Goal: Find specific page/section: Find specific page/section

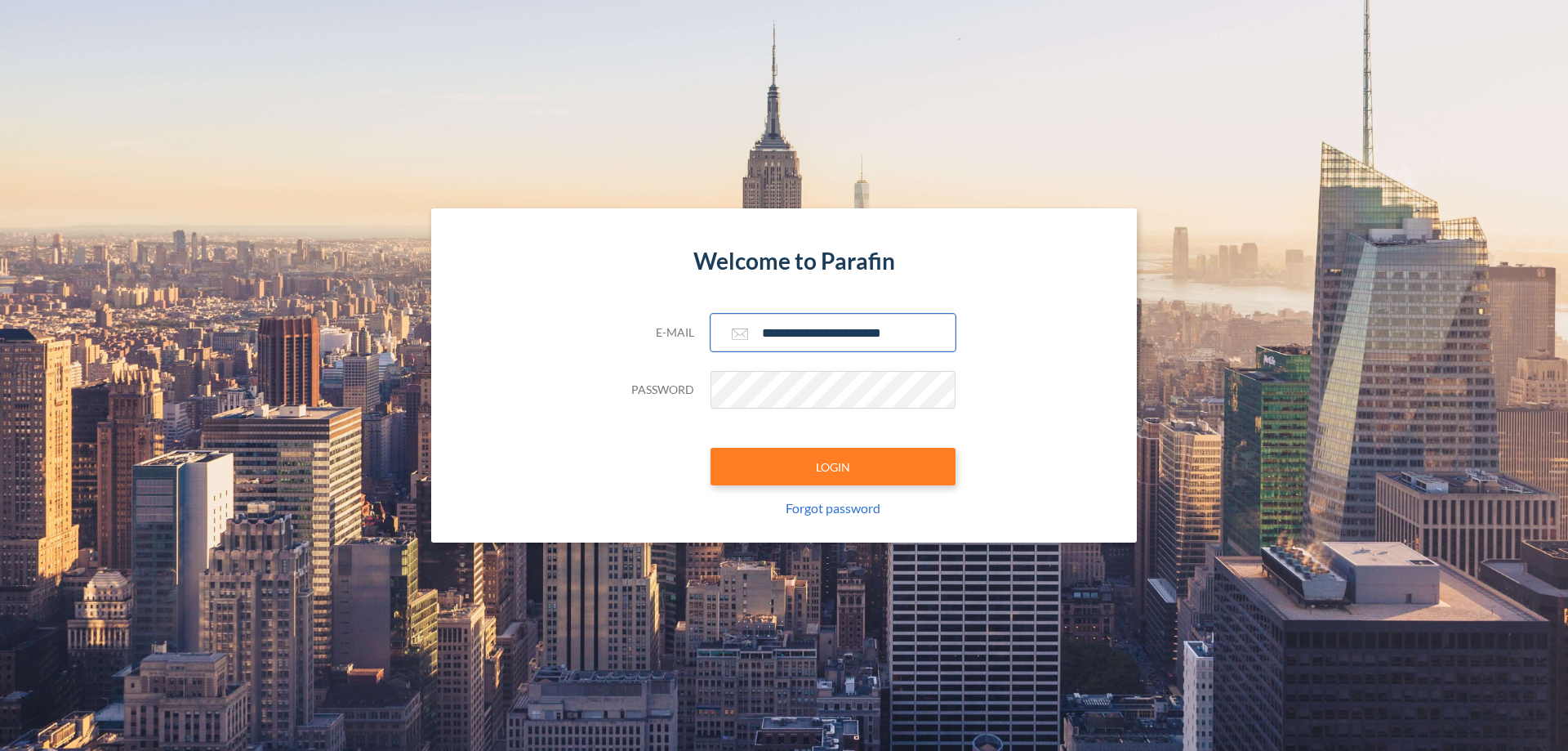
type input "**********"
click at [833, 467] on button "LOGIN" at bounding box center [833, 466] width 245 height 38
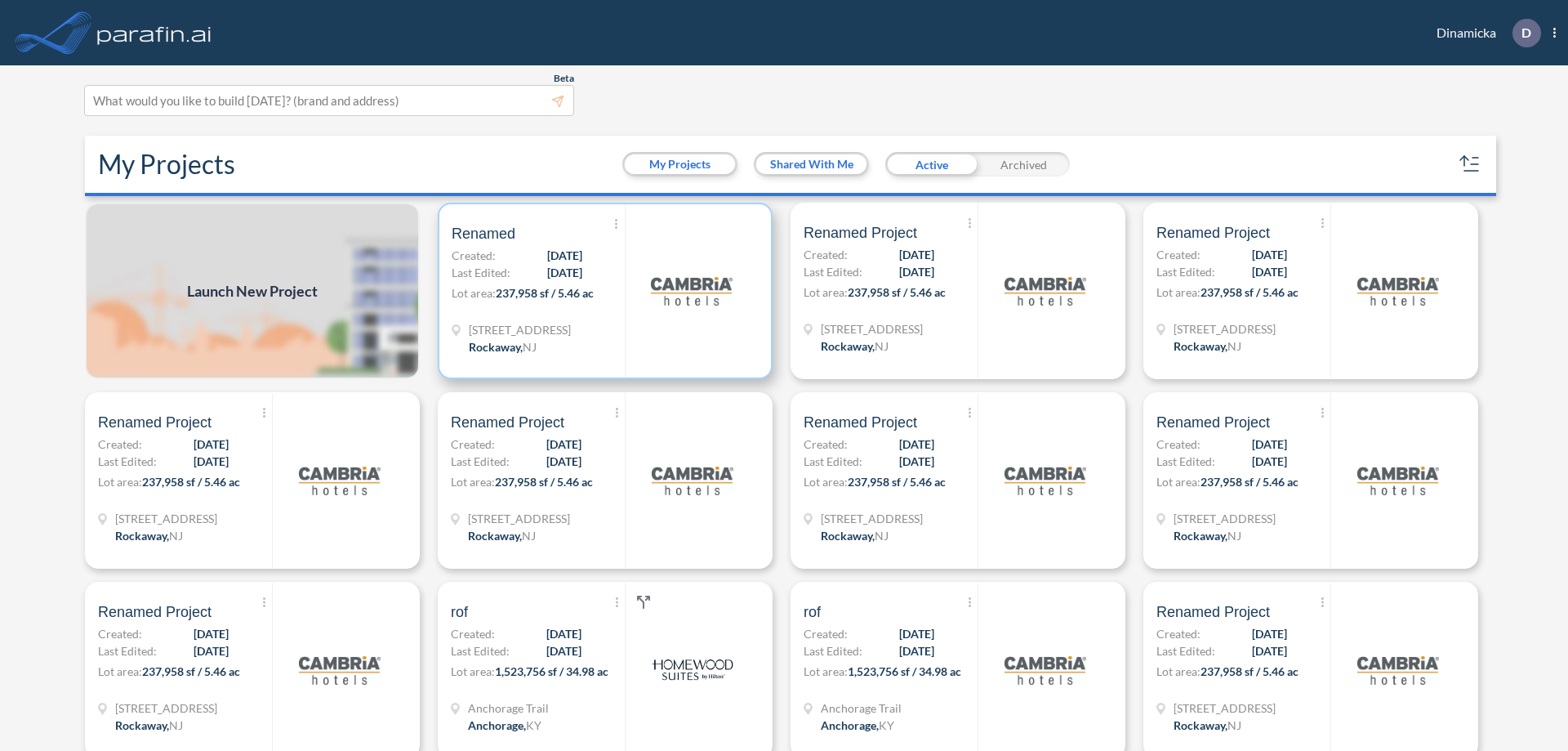
scroll to position [4, 0]
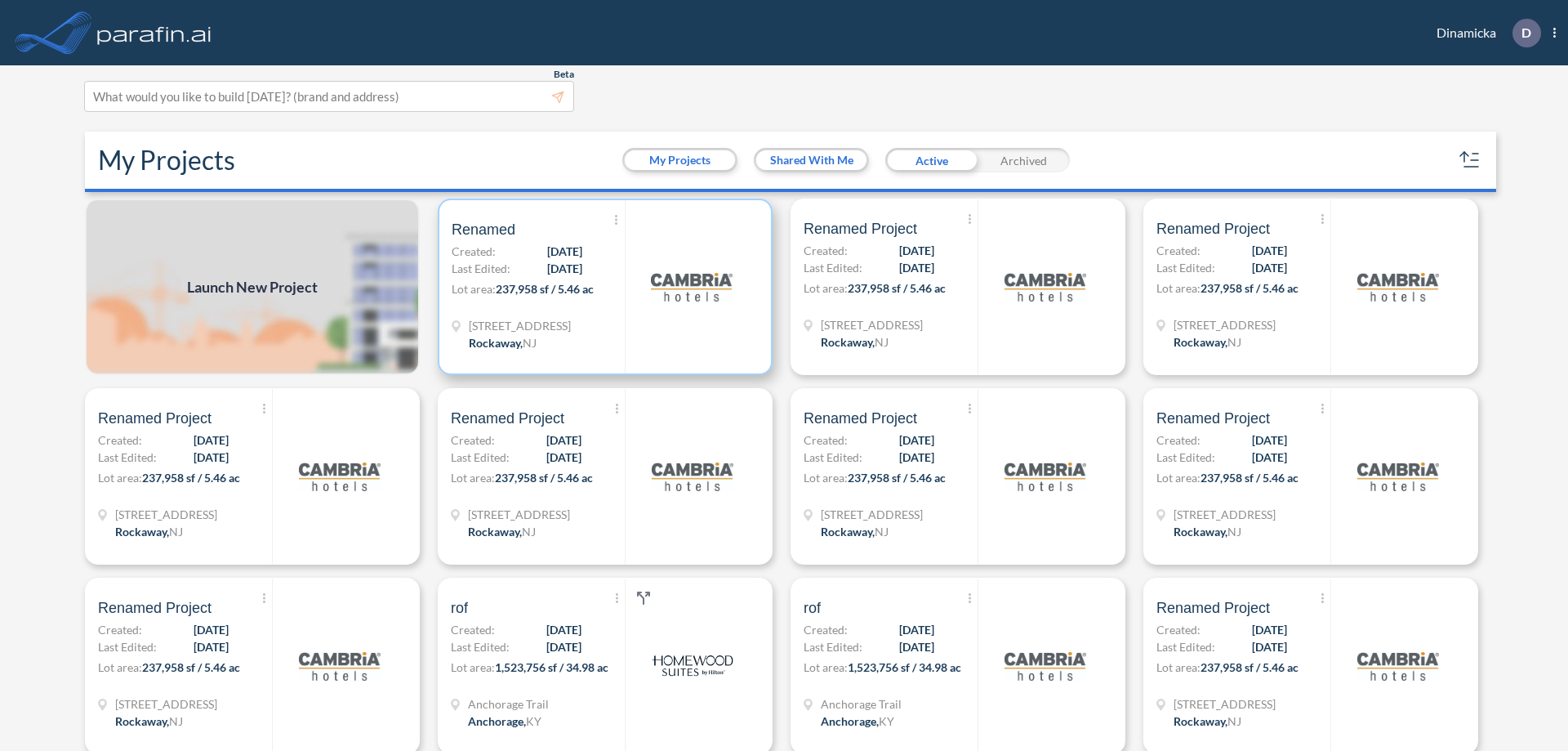
click at [602, 286] on p "Lot area: 237,958 sf / 5.46 ac" at bounding box center [539, 292] width 173 height 24
